Goal: Transaction & Acquisition: Purchase product/service

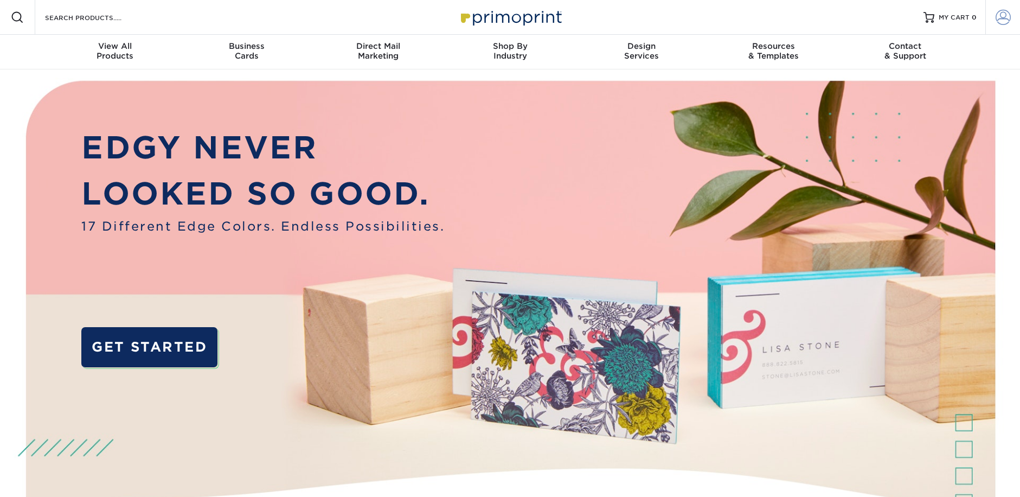
type input "[EMAIL_ADDRESS][DOMAIN_NAME]"
click at [1000, 21] on span at bounding box center [1003, 17] width 15 height 15
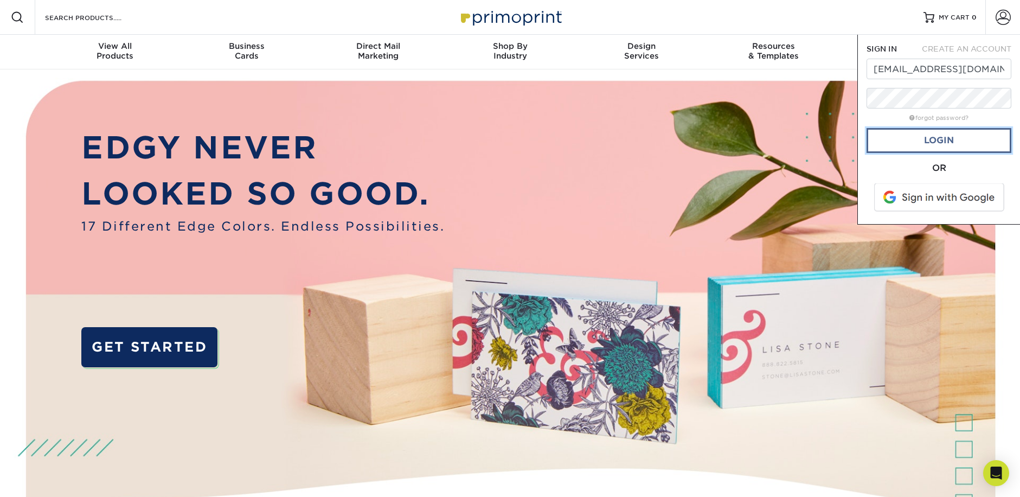
click at [956, 139] on link "Login" at bounding box center [939, 140] width 145 height 25
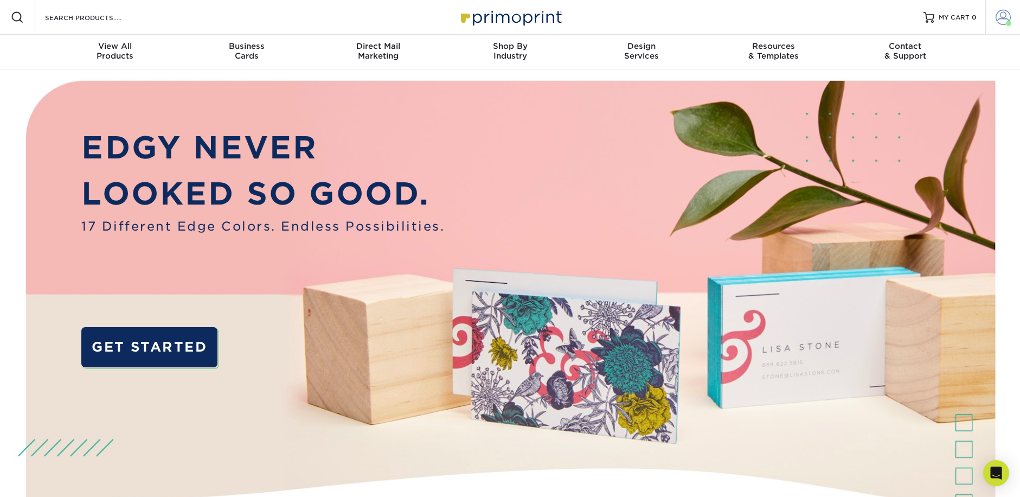
click at [1001, 22] on span at bounding box center [1003, 17] width 15 height 15
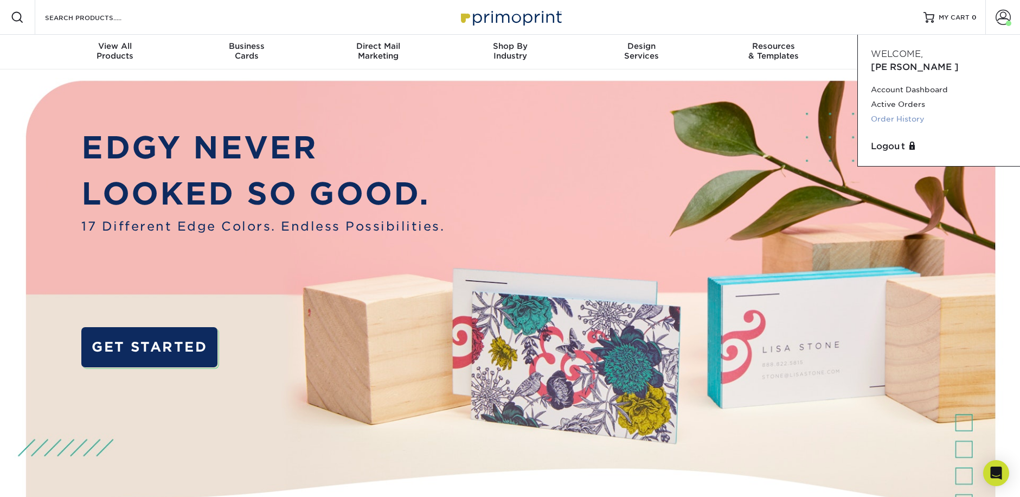
click at [881, 112] on link "Order History" at bounding box center [939, 119] width 136 height 15
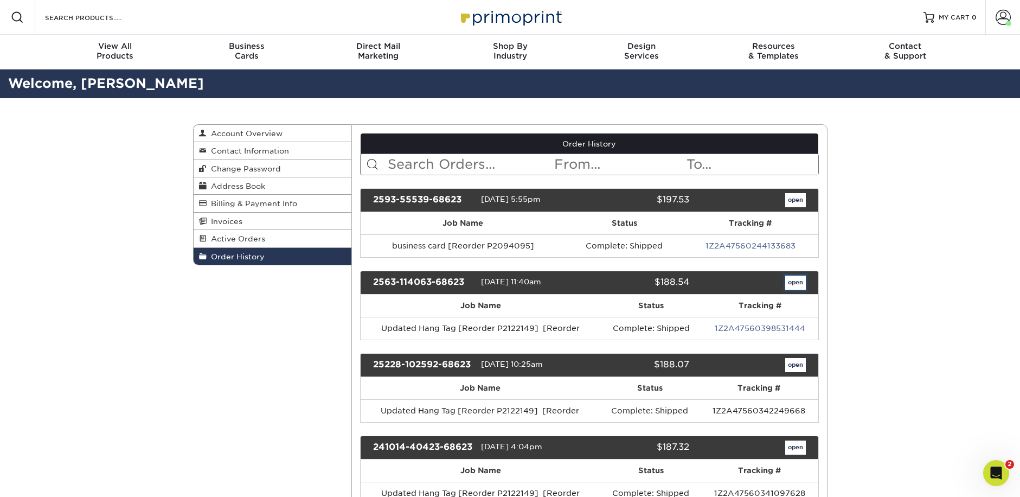
click at [792, 284] on link "open" at bounding box center [796, 283] width 21 height 14
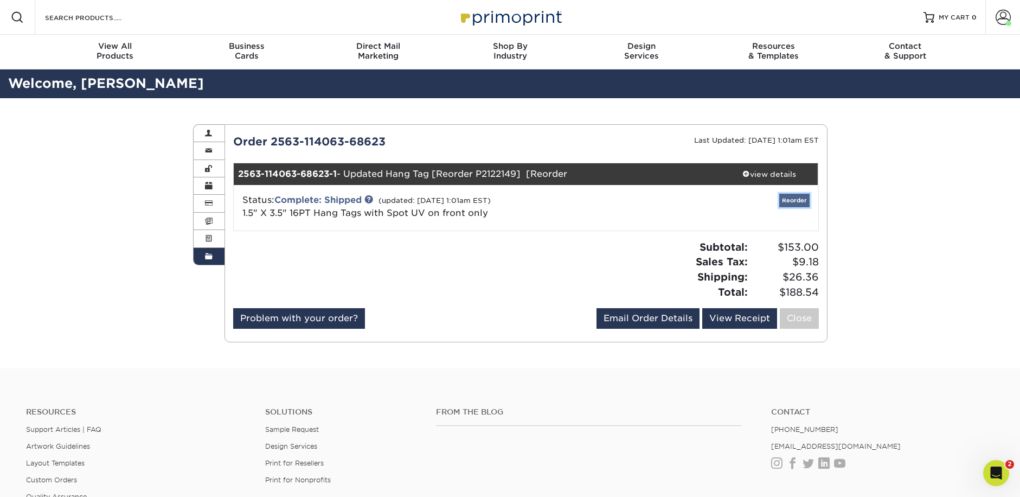
click at [804, 201] on link "Reorder" at bounding box center [795, 201] width 30 height 14
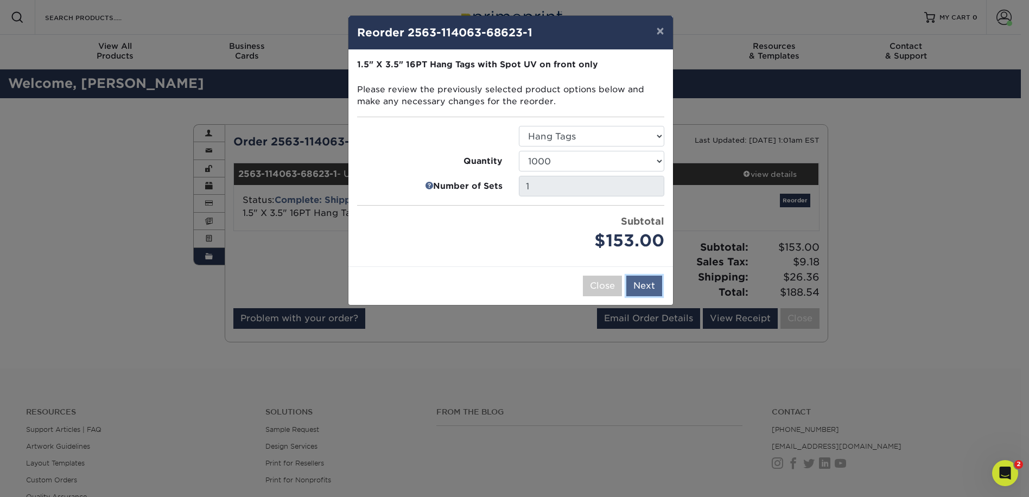
click at [651, 290] on button "Next" at bounding box center [644, 286] width 36 height 21
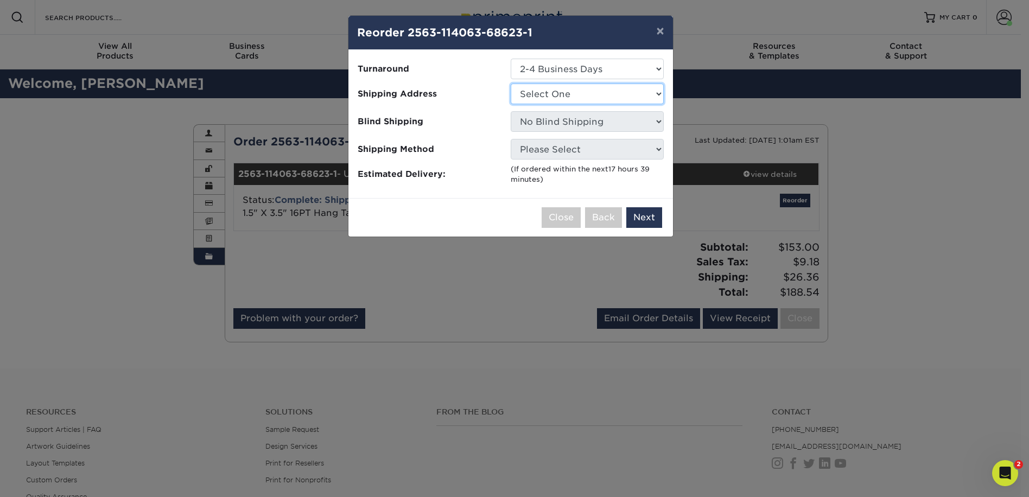
click at [601, 98] on select "Select One owner" at bounding box center [587, 94] width 153 height 21
select select "85889"
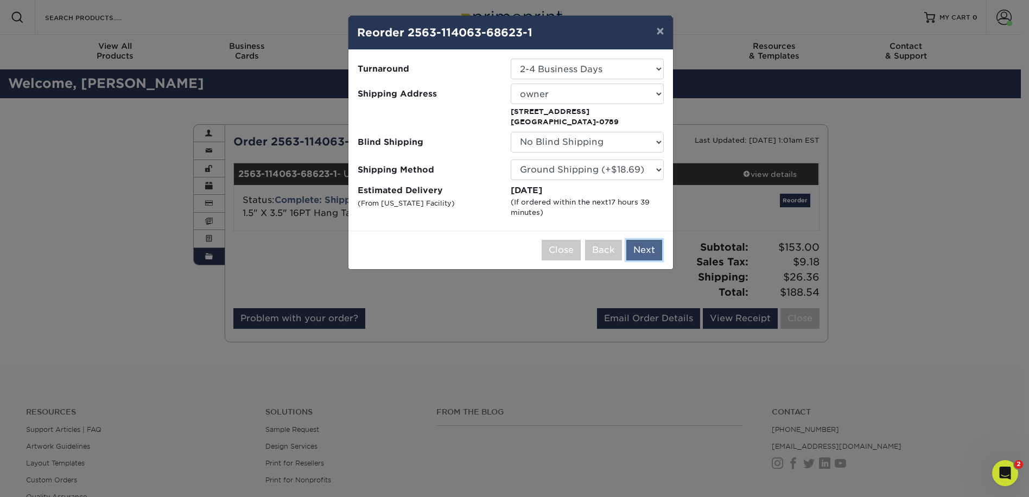
click at [640, 253] on button "Next" at bounding box center [644, 250] width 36 height 21
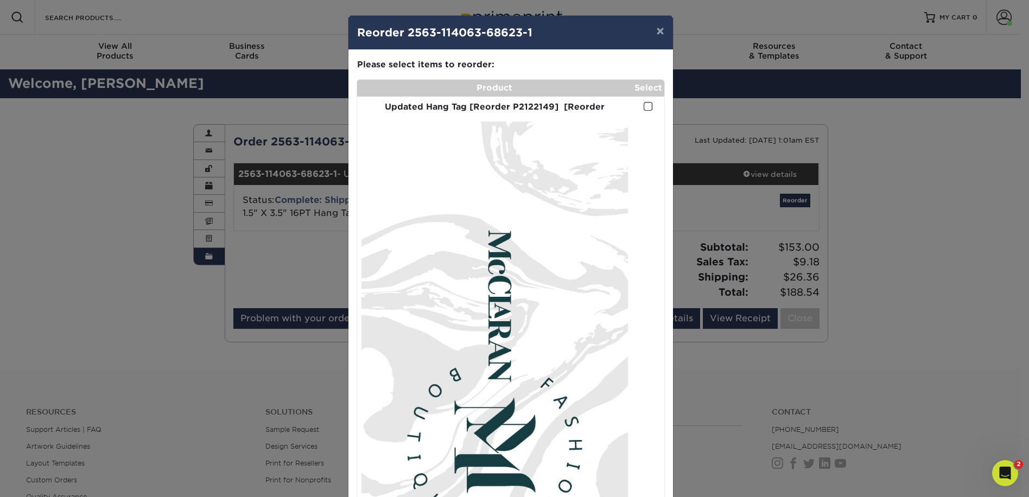
click at [639, 107] on td at bounding box center [648, 107] width 32 height 21
click at [644, 108] on span at bounding box center [647, 106] width 9 height 10
click at [0, 0] on input "checkbox" at bounding box center [0, 0] width 0 height 0
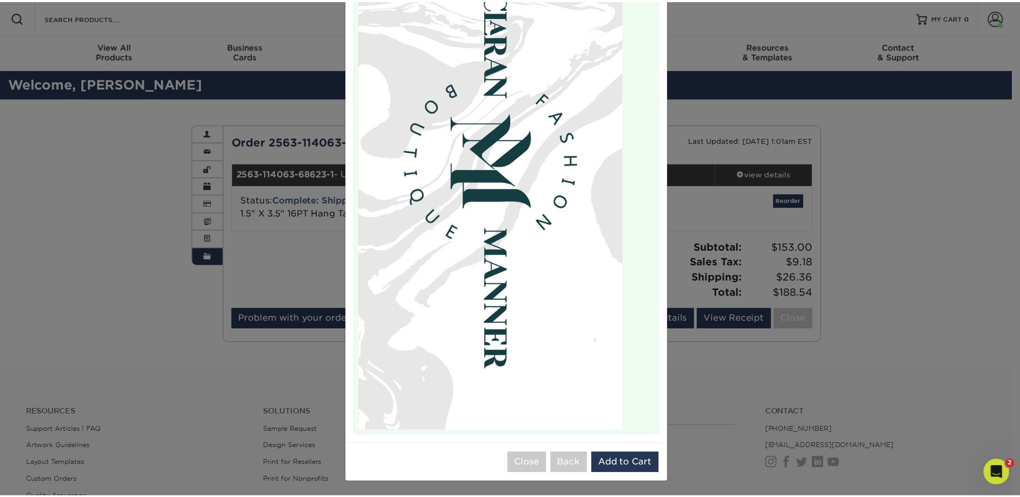
scroll to position [286, 0]
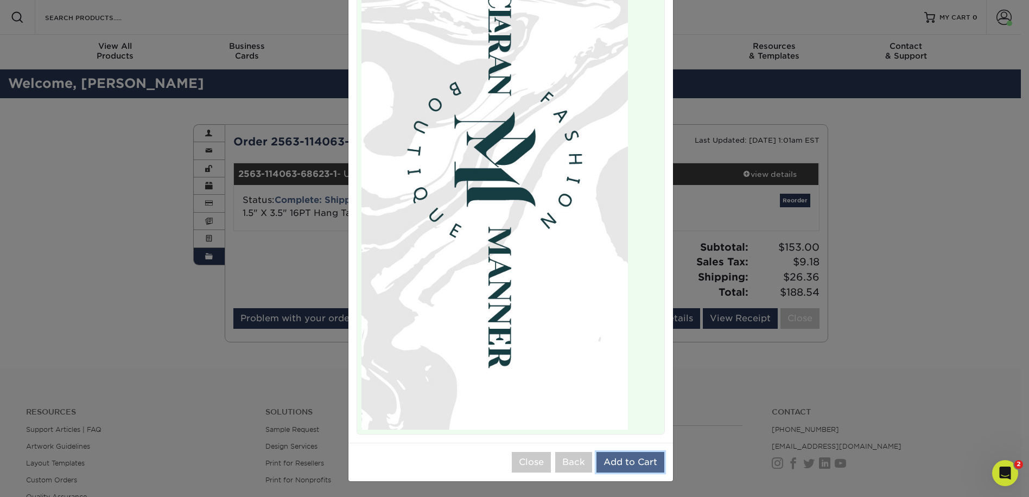
click at [630, 460] on button "Add to Cart" at bounding box center [630, 462] width 68 height 21
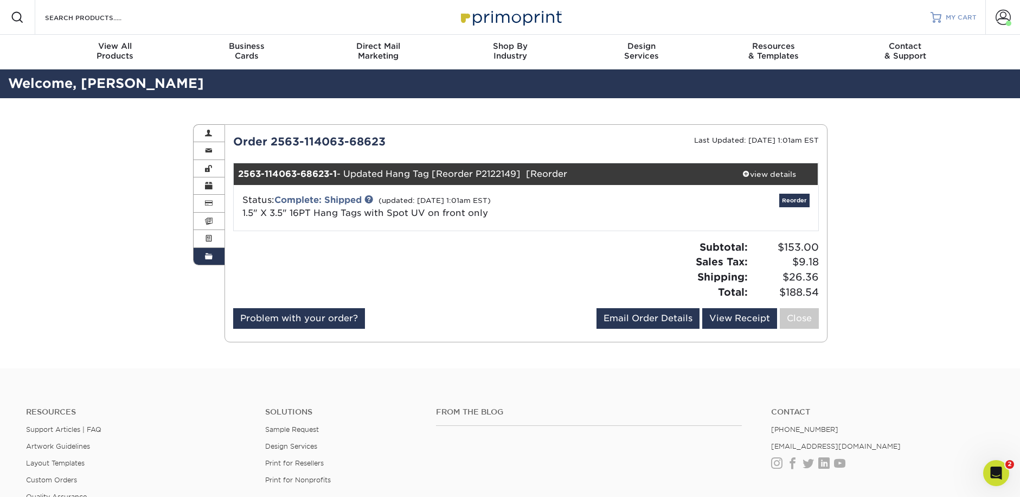
click at [960, 20] on span "MY CART" at bounding box center [961, 17] width 31 height 9
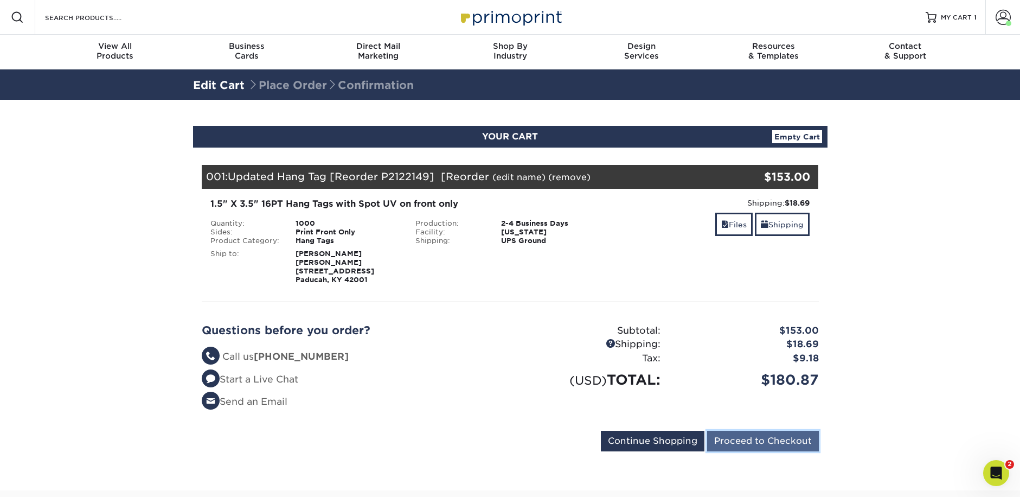
click at [740, 447] on input "Proceed to Checkout" at bounding box center [763, 441] width 112 height 21
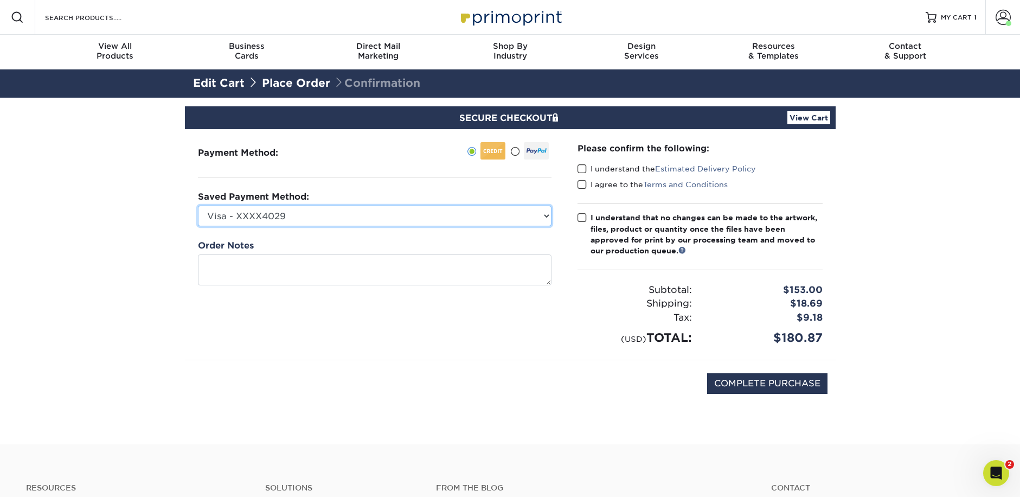
click at [475, 216] on select "Visa - XXXX4029 Visa - XXXX6515 Visa - XXXX1491 Visa - XXXX2371 Visa - XXXX0132…" at bounding box center [375, 216] width 354 height 21
select select "65648"
click at [198, 206] on select "Visa - XXXX4029 Visa - XXXX6515 Visa - XXXX1491 Visa - XXXX2371 Visa - XXXX0132…" at bounding box center [375, 216] width 354 height 21
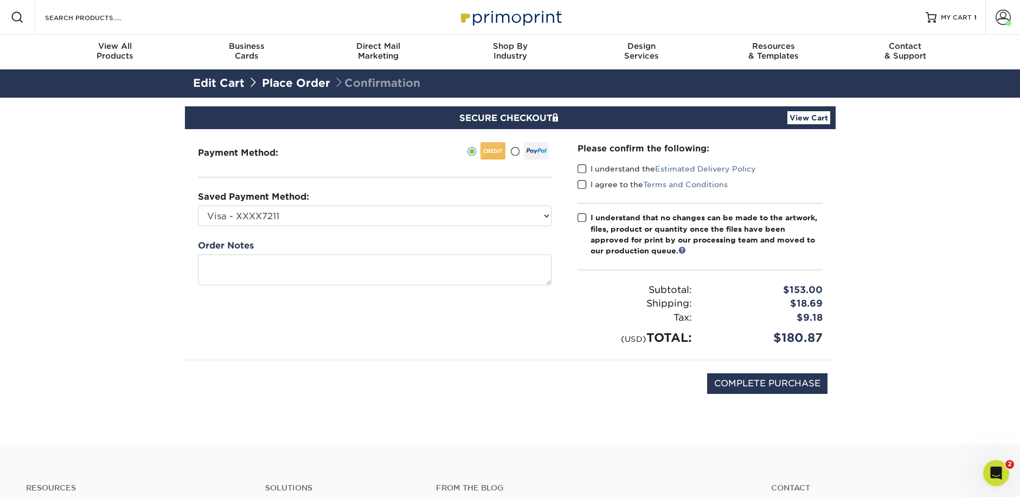
click at [584, 167] on span at bounding box center [582, 169] width 9 height 10
click at [0, 0] on input "I understand the Estimated Delivery Policy" at bounding box center [0, 0] width 0 height 0
click at [582, 185] on span at bounding box center [582, 185] width 9 height 10
click at [0, 0] on input "I agree to the Terms and Conditions" at bounding box center [0, 0] width 0 height 0
click at [582, 218] on span at bounding box center [582, 218] width 9 height 10
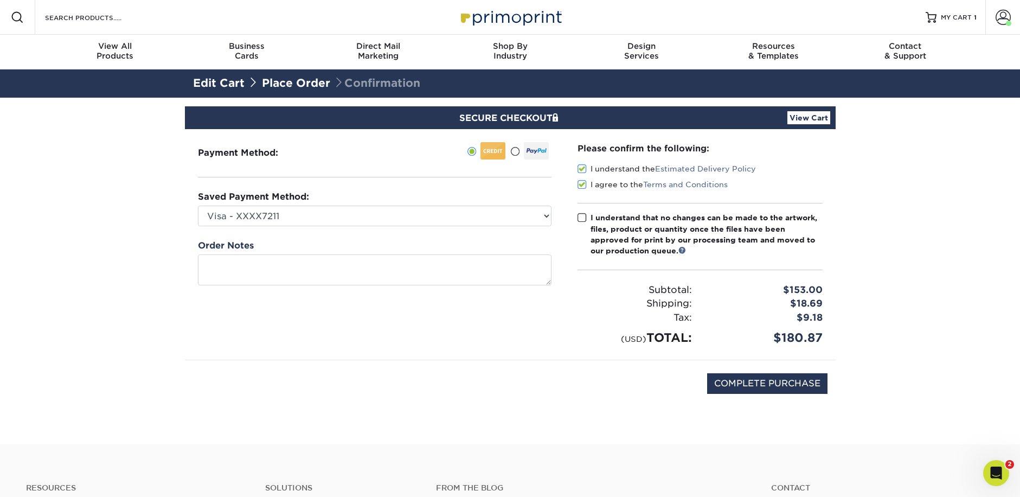
click at [0, 0] on input "I understand that no changes can be made to the artwork, files, product or quan…" at bounding box center [0, 0] width 0 height 0
click at [778, 384] on input "COMPLETE PURCHASE" at bounding box center [767, 383] width 120 height 21
type input "PROCESSING, PLEASE WAIT..."
